Goal: Transaction & Acquisition: Purchase product/service

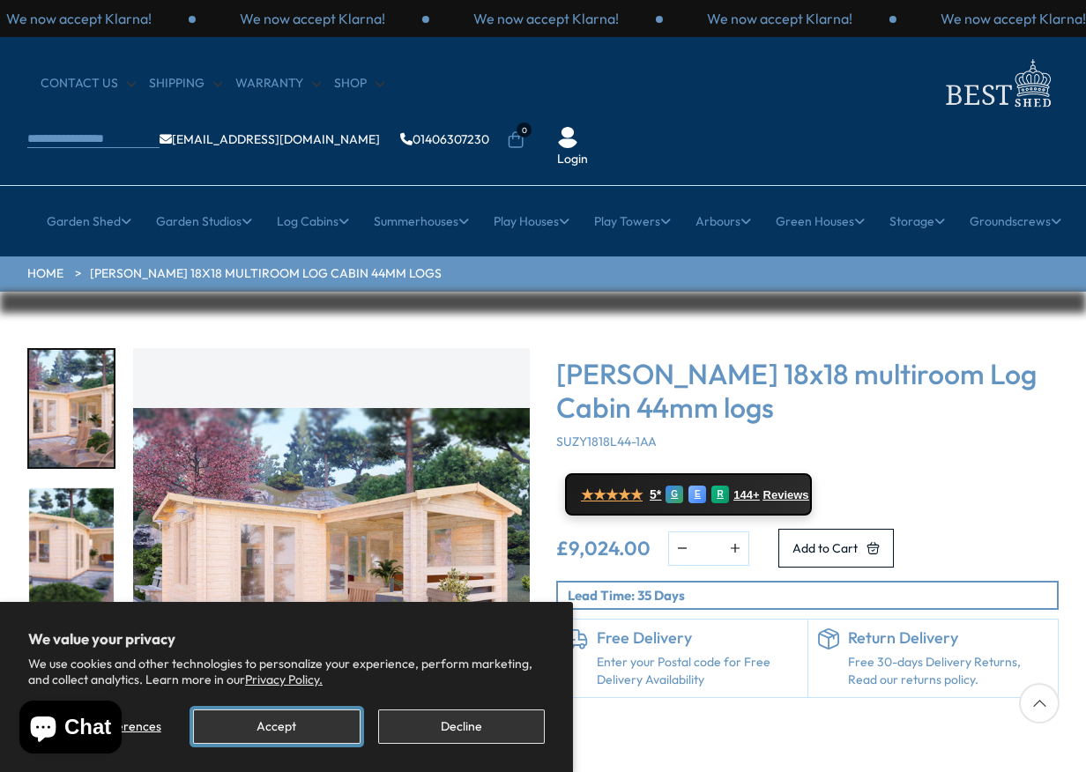
click at [311, 721] on button "Accept" at bounding box center [276, 727] width 167 height 34
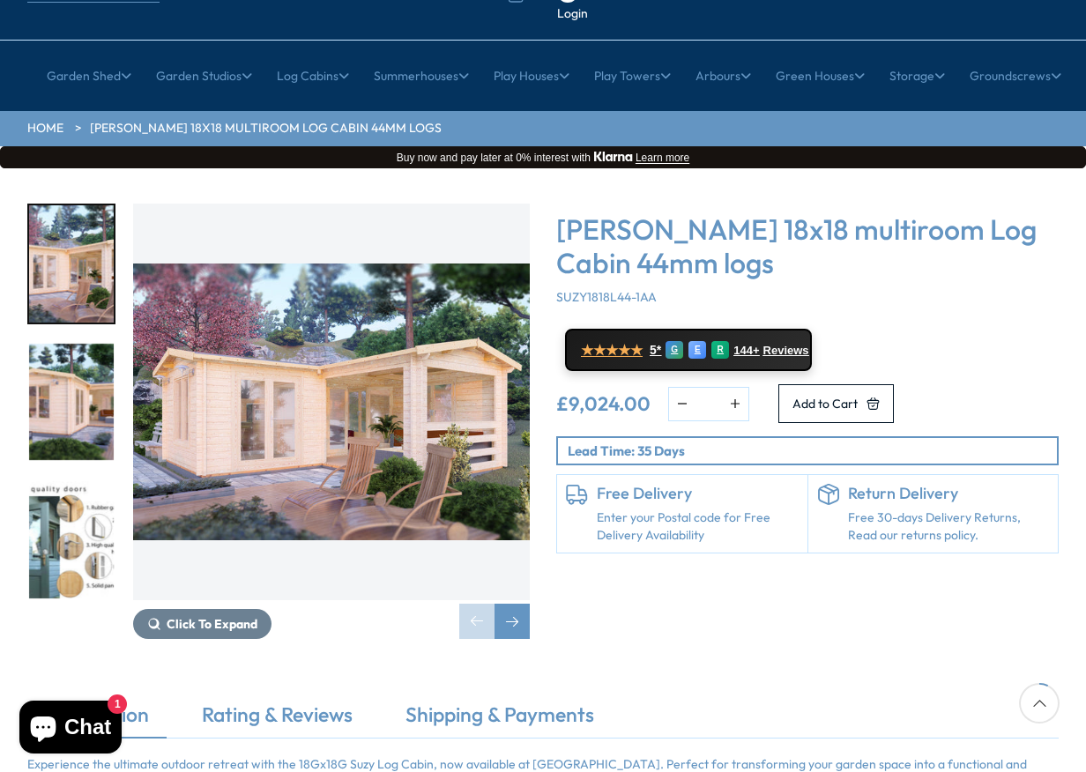
scroll to position [176, 0]
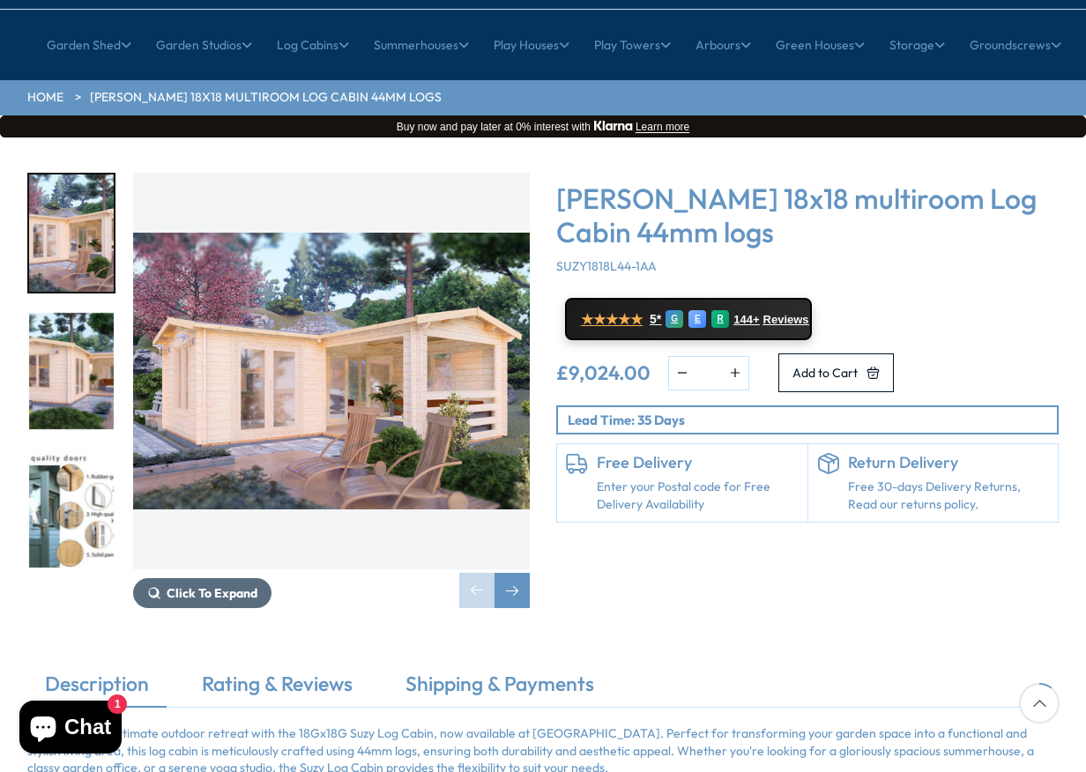
click at [195, 585] on span "Click To Expand" at bounding box center [212, 593] width 91 height 16
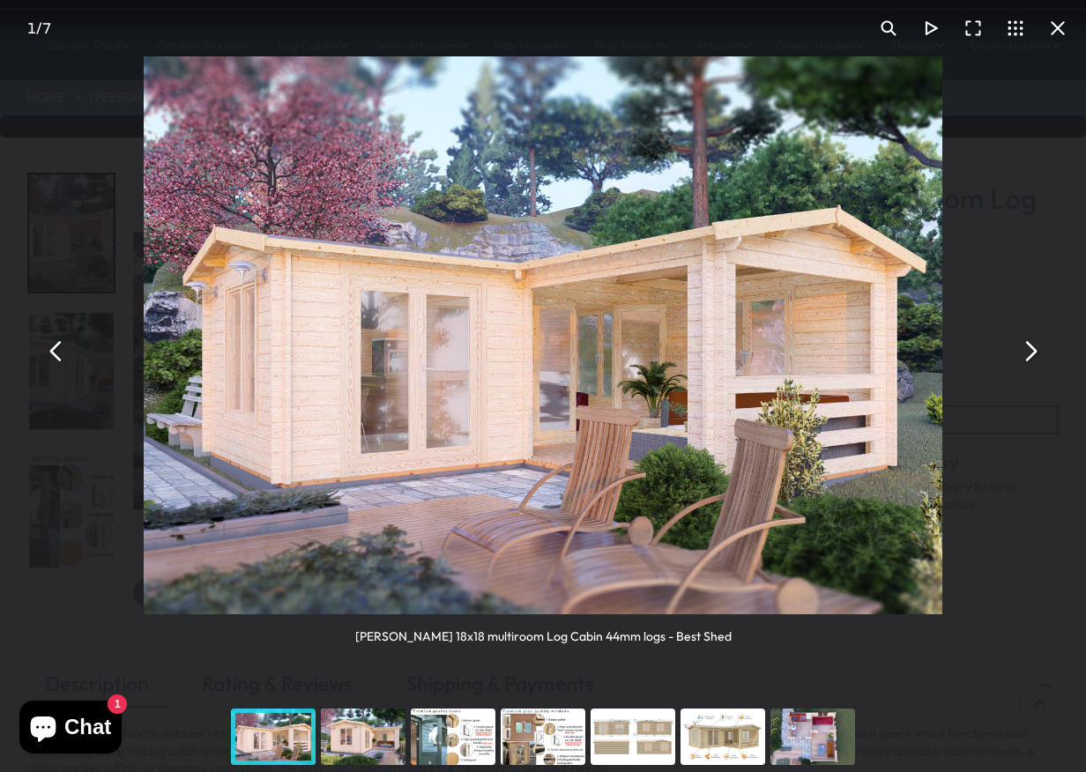
click at [1033, 352] on button "You can close this modal content with the ESC key" at bounding box center [1029, 351] width 42 height 42
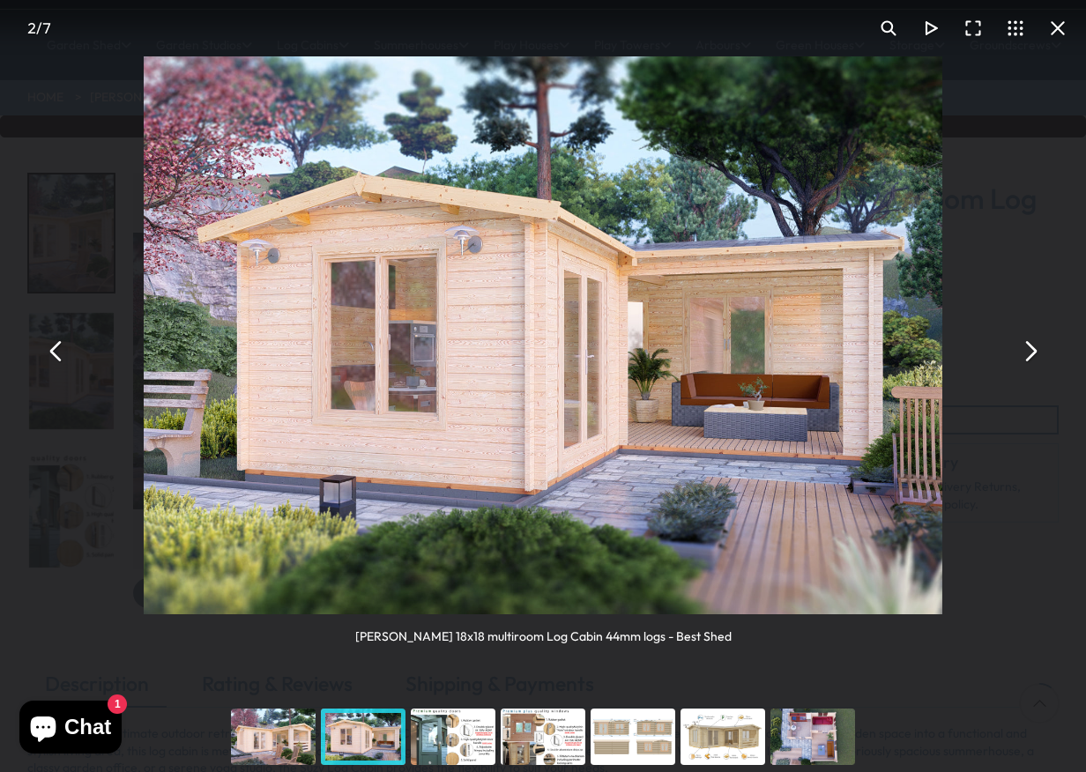
click at [1033, 352] on button "You can close this modal content with the ESC key" at bounding box center [1029, 351] width 42 height 42
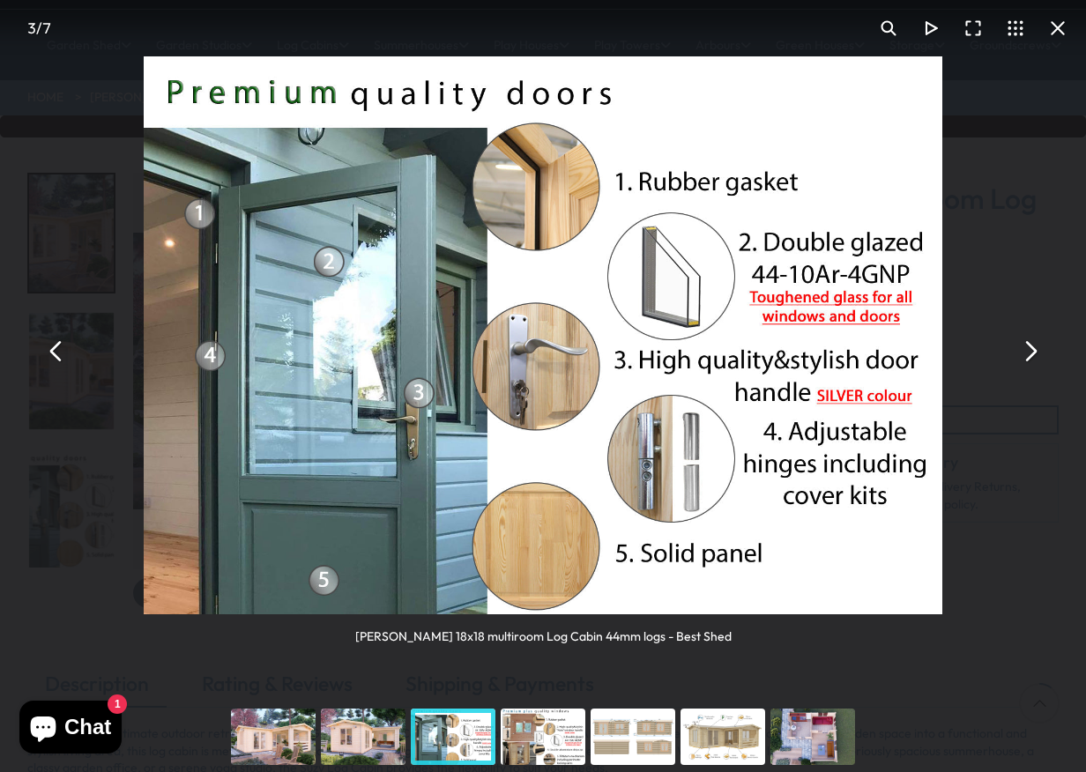
click at [1033, 352] on button "You can close this modal content with the ESC key" at bounding box center [1029, 351] width 42 height 42
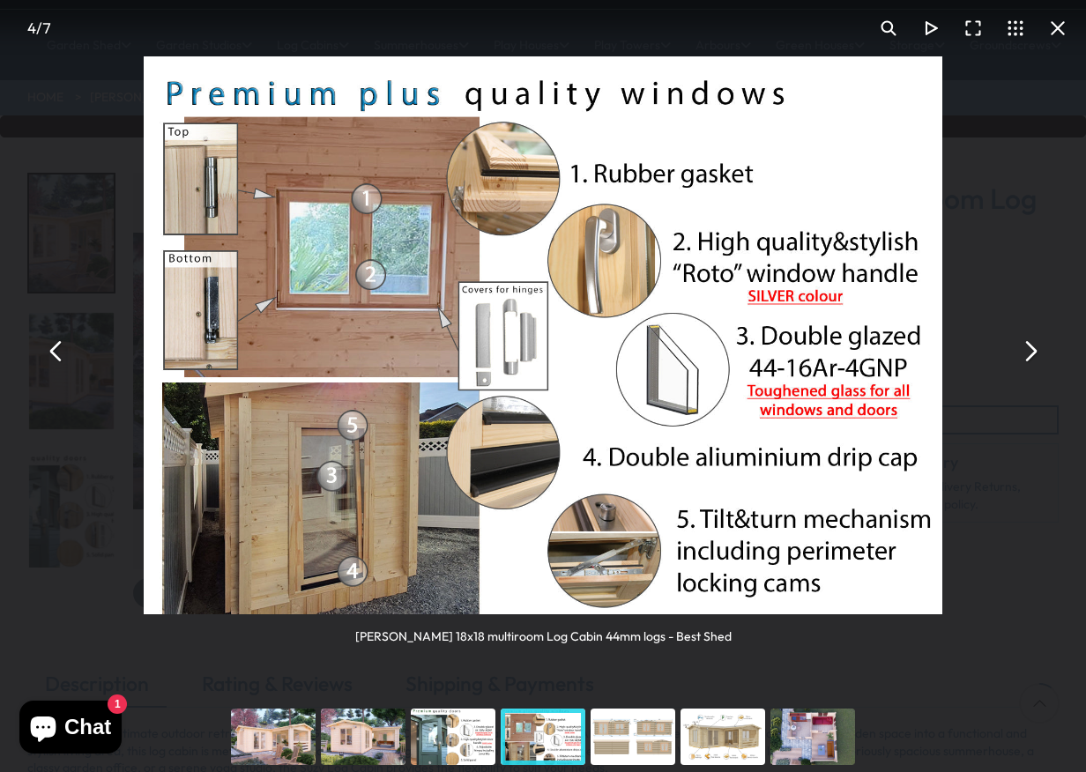
click at [1033, 352] on button "You can close this modal content with the ESC key" at bounding box center [1029, 351] width 42 height 42
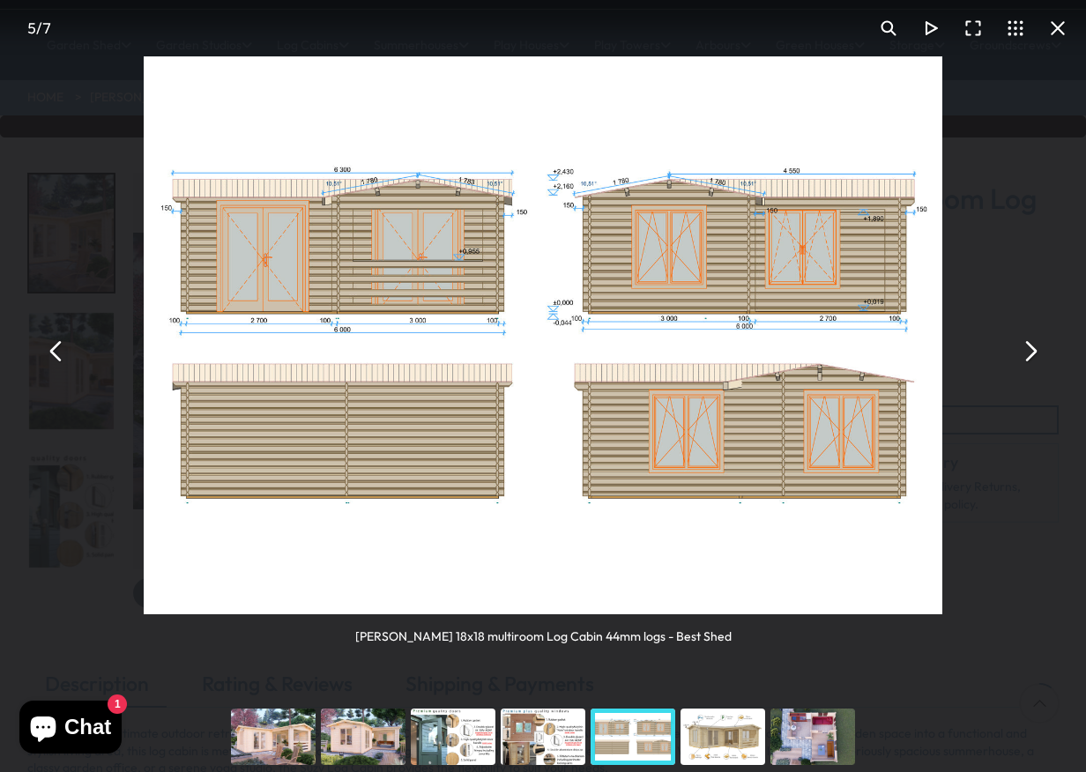
click at [1033, 352] on button "You can close this modal content with the ESC key" at bounding box center [1029, 351] width 42 height 42
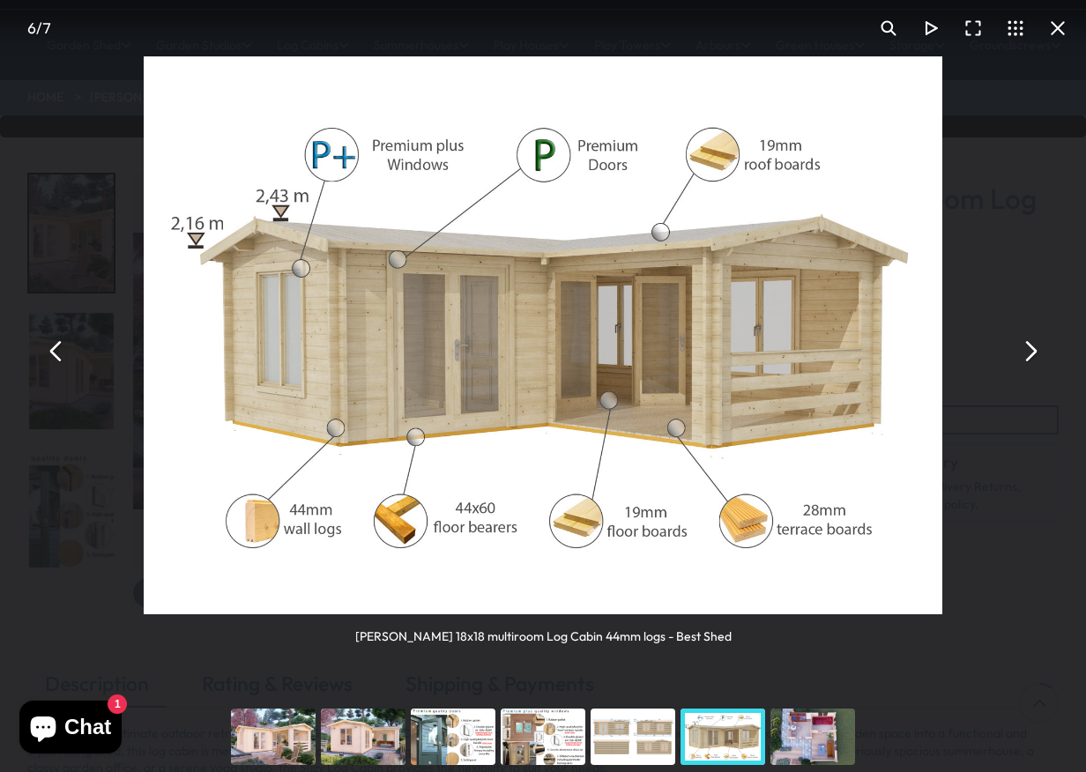
click at [1033, 352] on button "You can close this modal content with the ESC key" at bounding box center [1029, 351] width 42 height 42
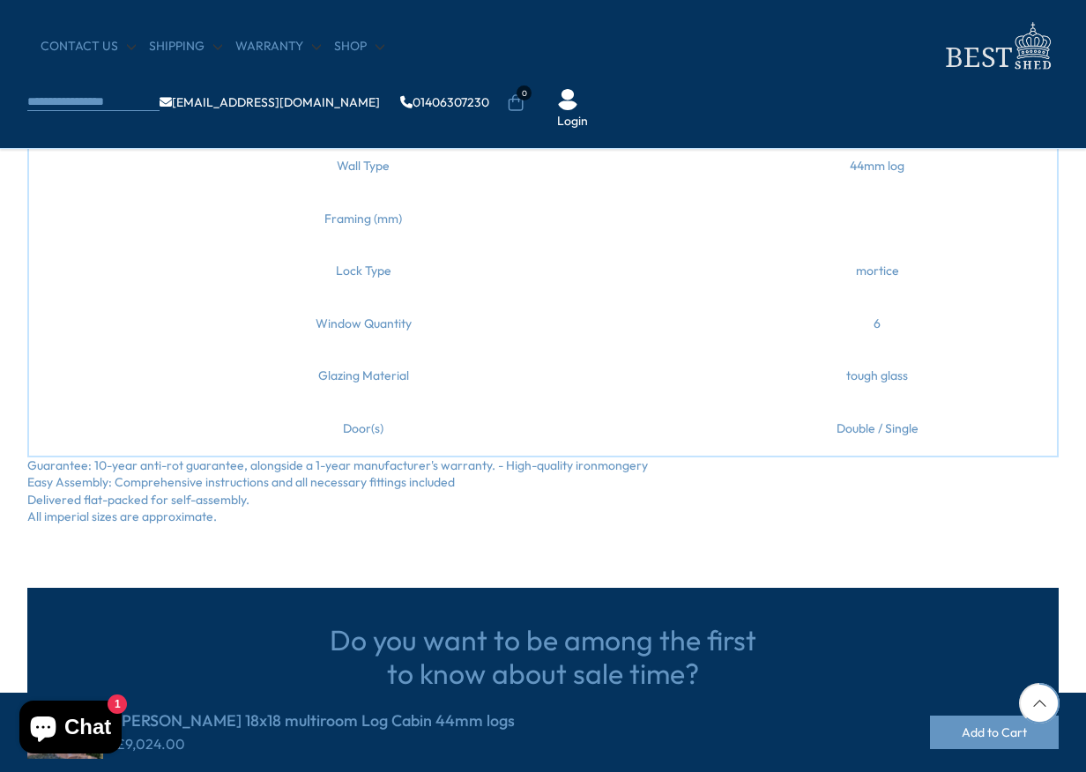
scroll to position [1146, 0]
